Goal: Information Seeking & Learning: Check status

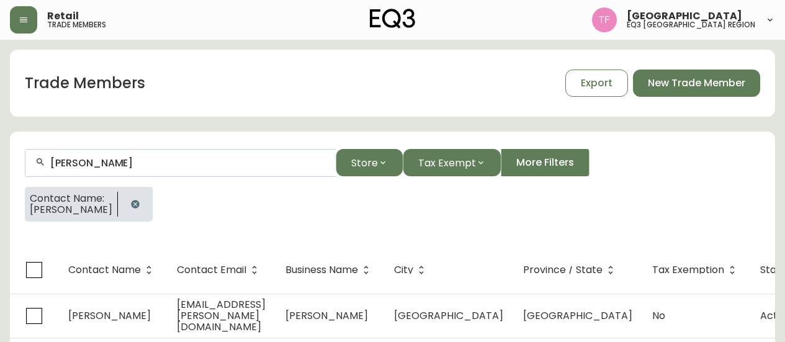
scroll to position [22, 0]
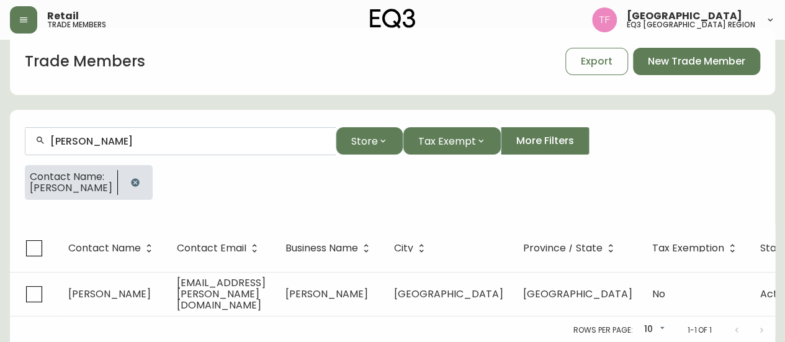
drag, startPoint x: 0, startPoint y: 0, endPoint x: 128, endPoint y: 182, distance: 222.7
click at [139, 192] on div at bounding box center [135, 182] width 35 height 35
click at [131, 182] on icon "button" at bounding box center [135, 182] width 8 height 8
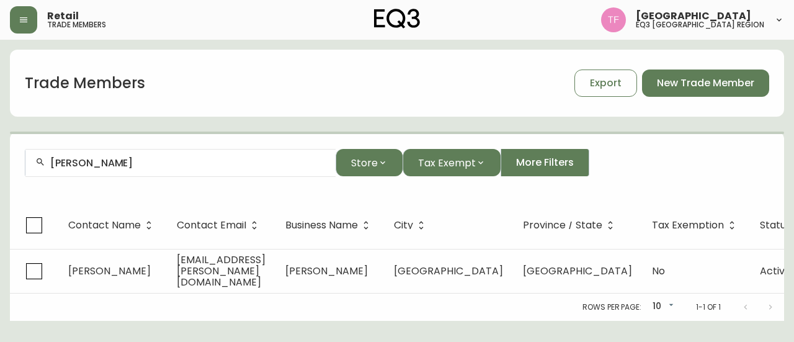
click at [131, 156] on div "[PERSON_NAME]" at bounding box center [180, 163] width 310 height 28
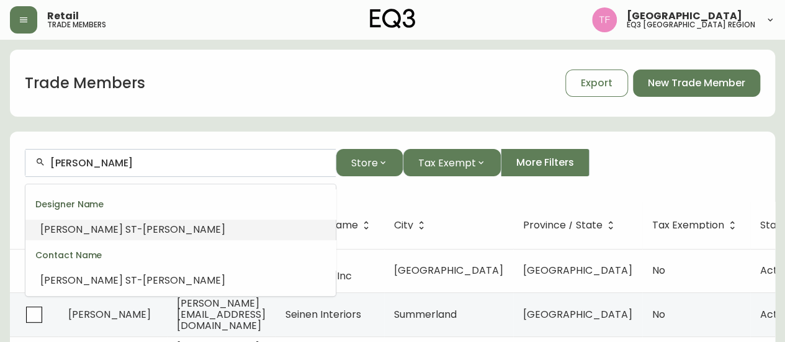
click at [151, 226] on li "ISABELLE ST -[PERSON_NAME]" at bounding box center [180, 229] width 310 height 21
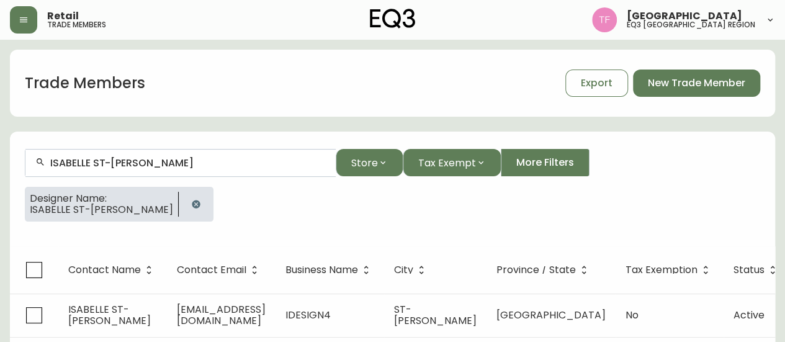
type input "ISABELLE ST-[PERSON_NAME]"
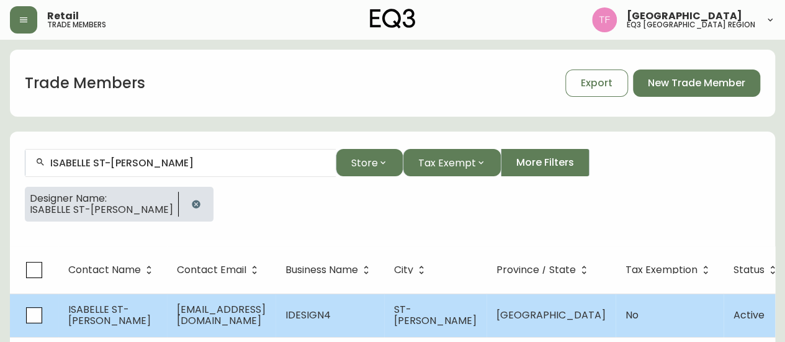
click at [564, 292] on th "Province / State" at bounding box center [550, 269] width 129 height 47
click at [555, 309] on td "[GEOGRAPHIC_DATA]" at bounding box center [550, 314] width 129 height 43
select select "QC"
select select "CA"
select select "CA_FR"
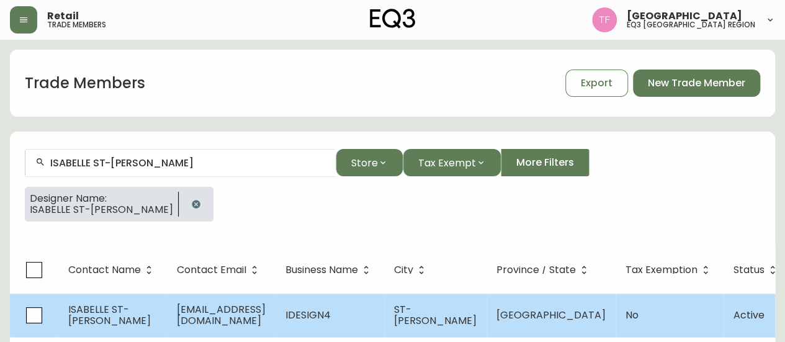
select select "Other"
select select "false"
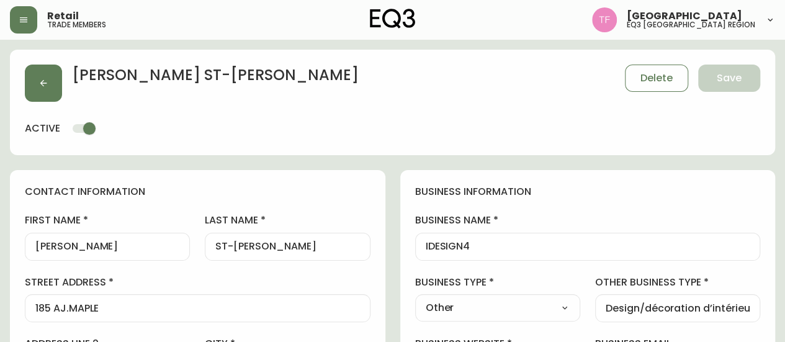
type input "EQ3 Brossard"
select select "cjw10z96u00fa6gs0941re9ze"
click at [47, 86] on icon "button" at bounding box center [43, 83] width 10 height 10
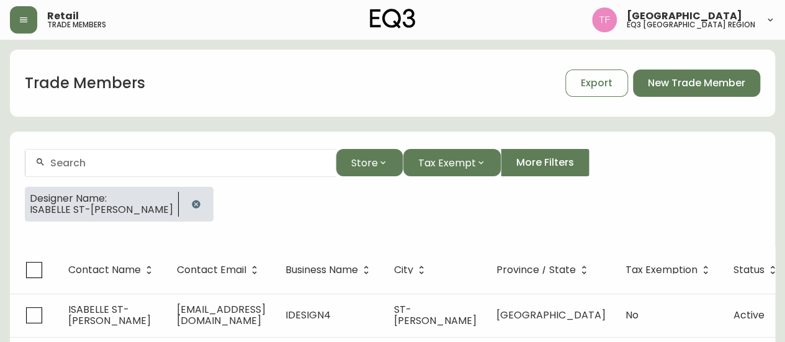
click at [184, 199] on button "button" at bounding box center [196, 204] width 25 height 25
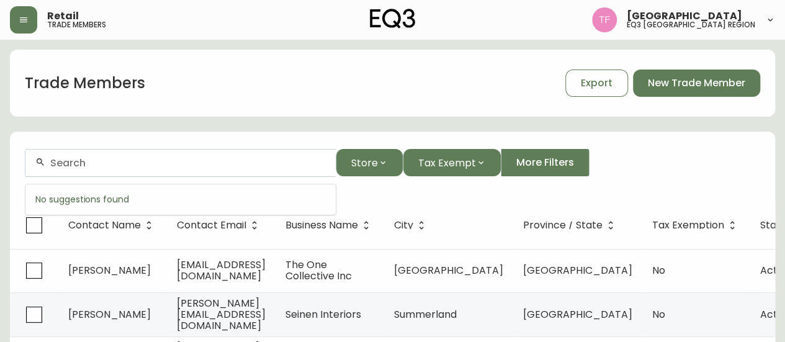
paste input "[PERSON_NAME]"
click at [235, 158] on input "[PERSON_NAME]" at bounding box center [187, 163] width 275 height 12
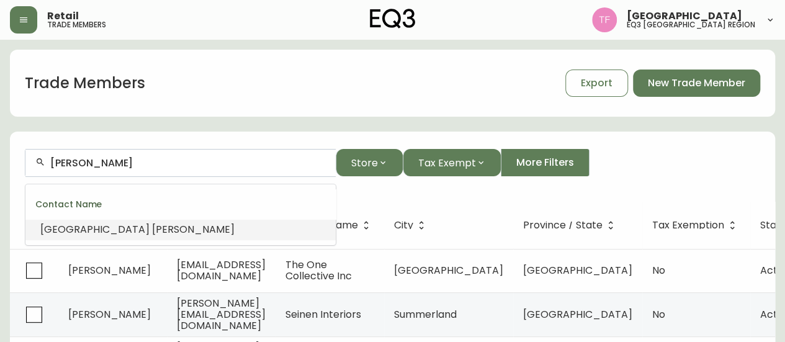
paste input "[PERSON_NAME]"
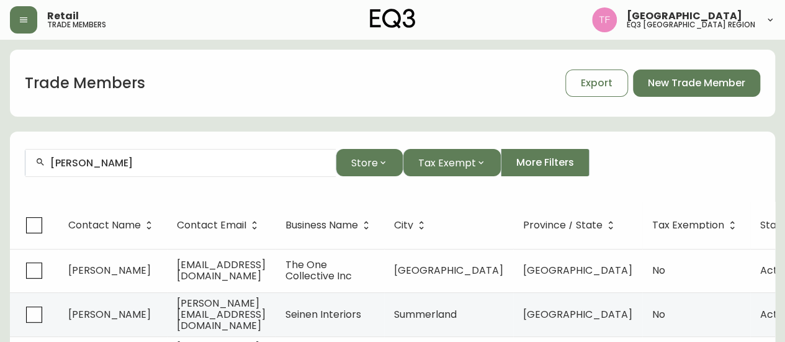
click at [194, 168] on input "[PERSON_NAME]" at bounding box center [187, 163] width 275 height 12
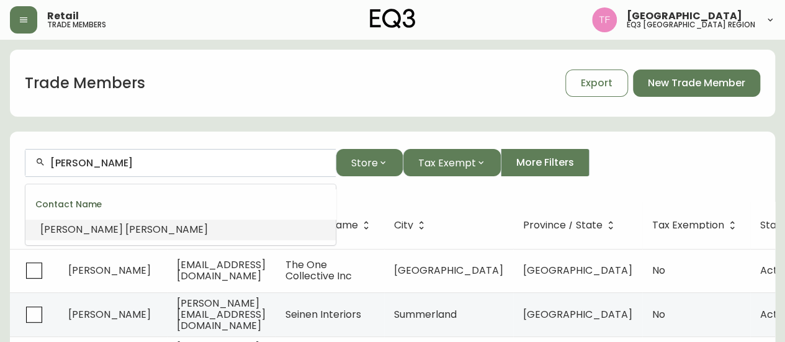
paste input "EXA DESIGN"
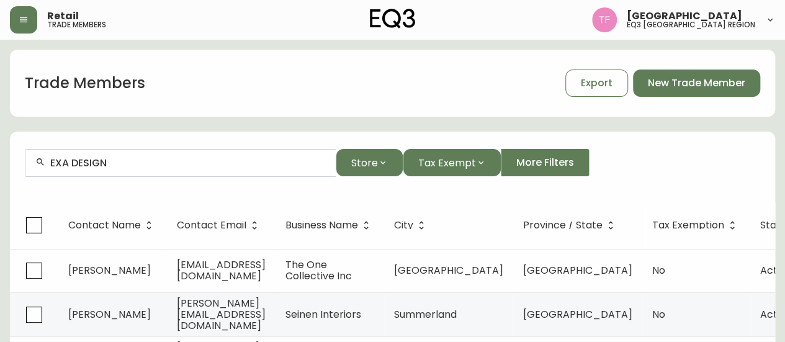
click at [118, 174] on div "EXA DESIGN" at bounding box center [180, 163] width 310 height 28
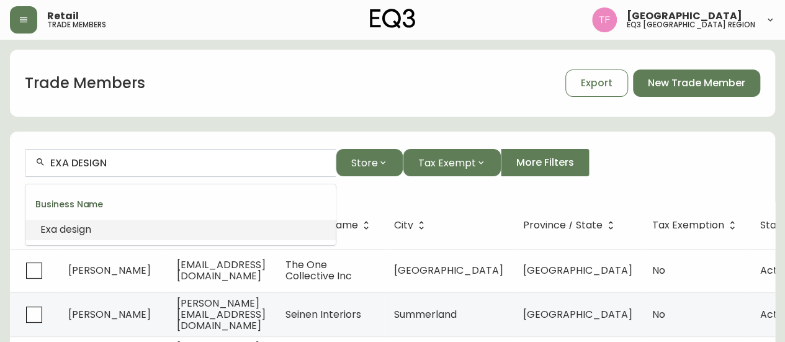
paste input "[PERSON_NAME]"
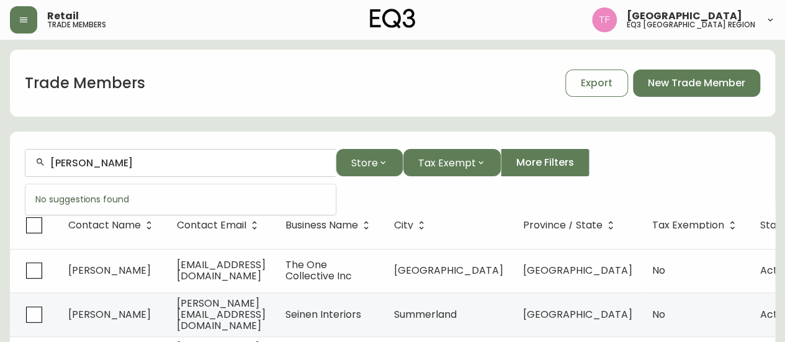
click at [125, 163] on input "[PERSON_NAME]" at bounding box center [187, 163] width 275 height 12
paste input "ASTUCES DESIGN"
click at [72, 157] on input "ASTUCES DESIGN" at bounding box center [187, 163] width 275 height 12
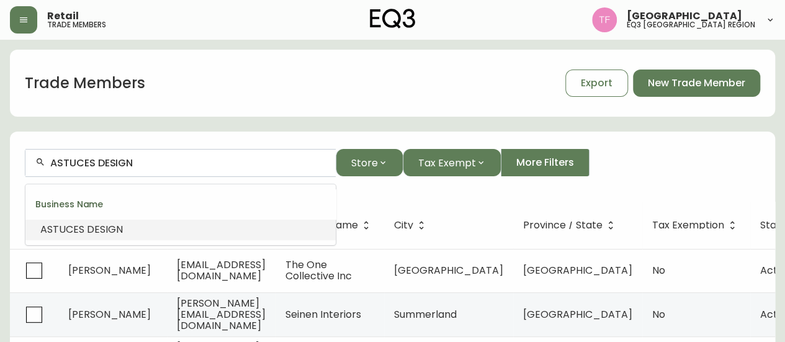
paste input "[PERSON_NAME]"
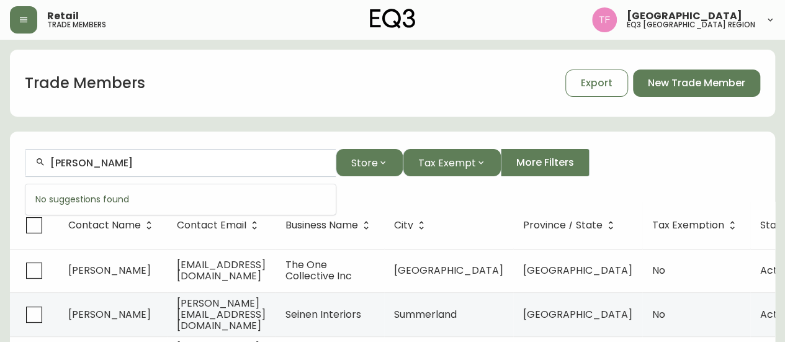
click at [160, 161] on input "[PERSON_NAME]" at bounding box center [187, 163] width 275 height 12
paste input "STGM ARCHITECTURES"
click at [156, 168] on div "STGM ARCHITECTURES" at bounding box center [180, 163] width 310 height 28
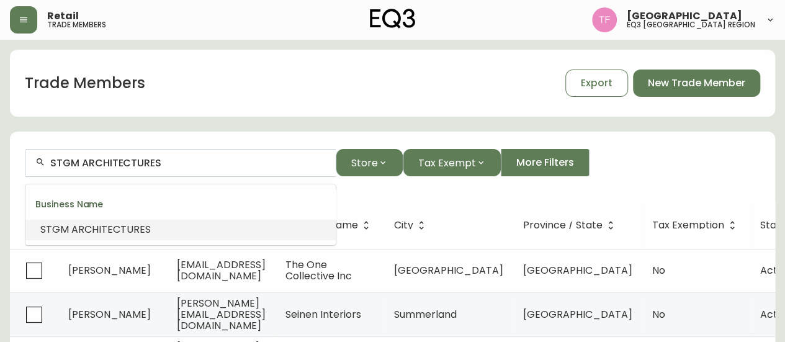
paste input "[PERSON_NAME]"
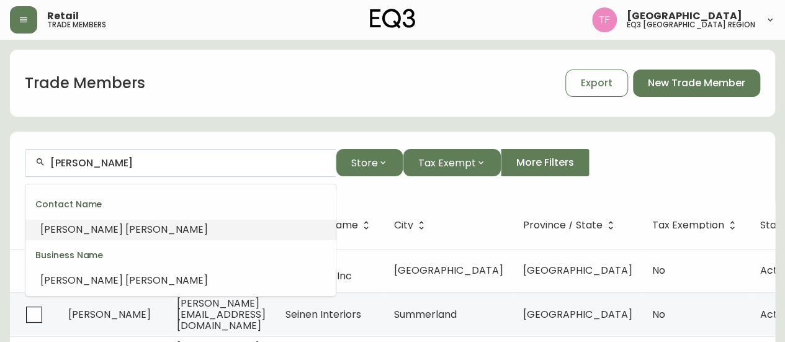
type input "[PERSON_NAME]"
